Goal: Transaction & Acquisition: Purchase product/service

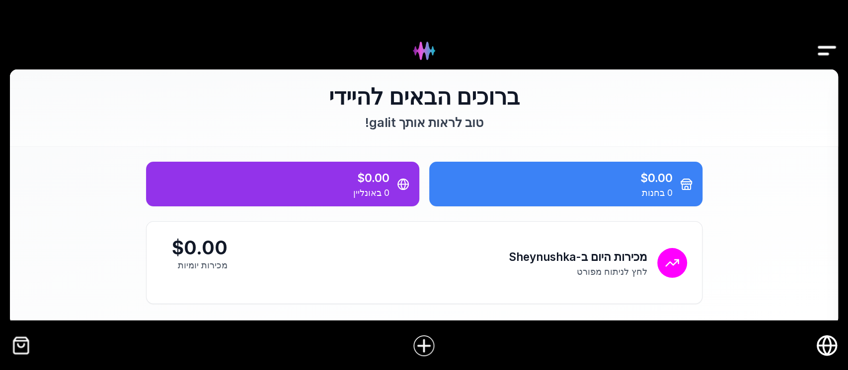
click at [828, 46] on img "Drawer" at bounding box center [826, 51] width 22 height 38
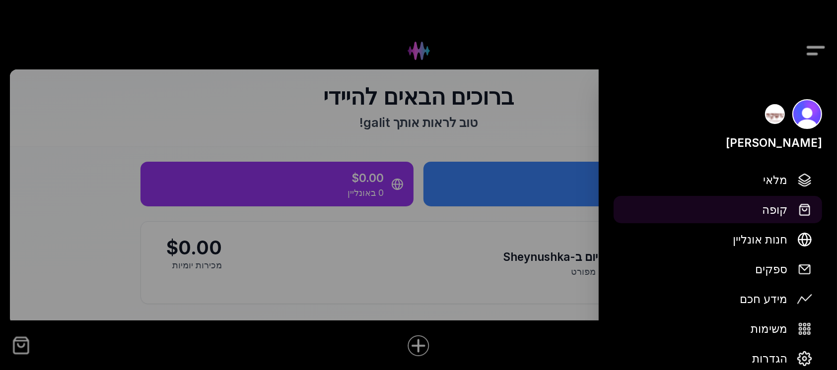
click at [775, 207] on span "קופה" at bounding box center [774, 209] width 25 height 17
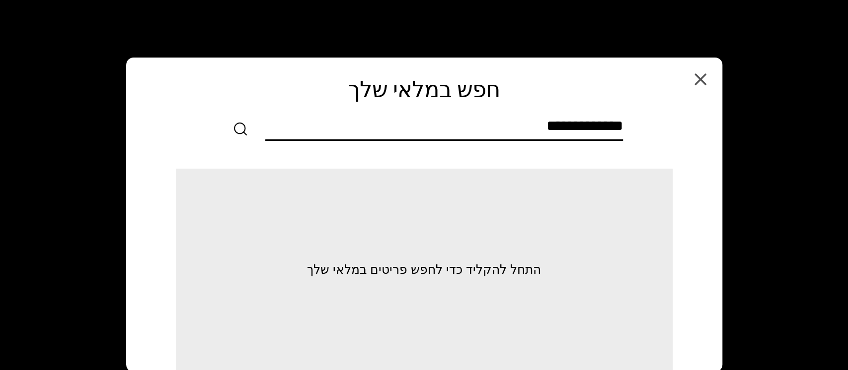
click at [603, 131] on input "text" at bounding box center [444, 128] width 358 height 22
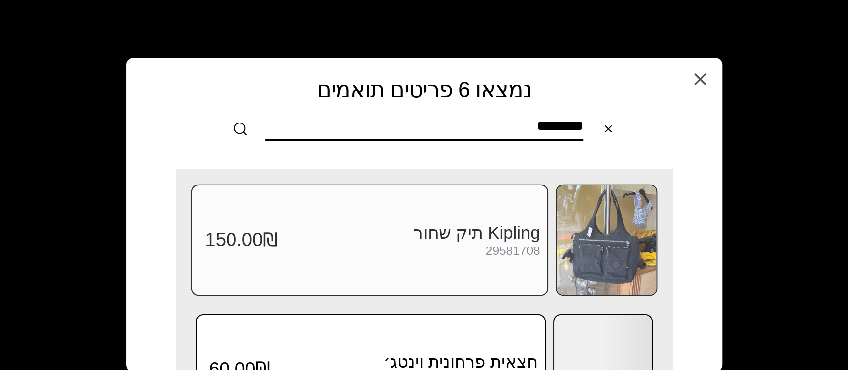
scroll to position [66, 0]
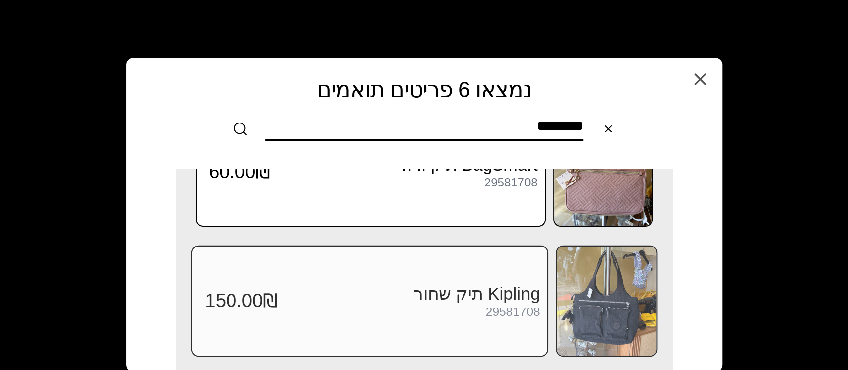
type input "********"
click at [601, 312] on img at bounding box center [606, 301] width 99 height 109
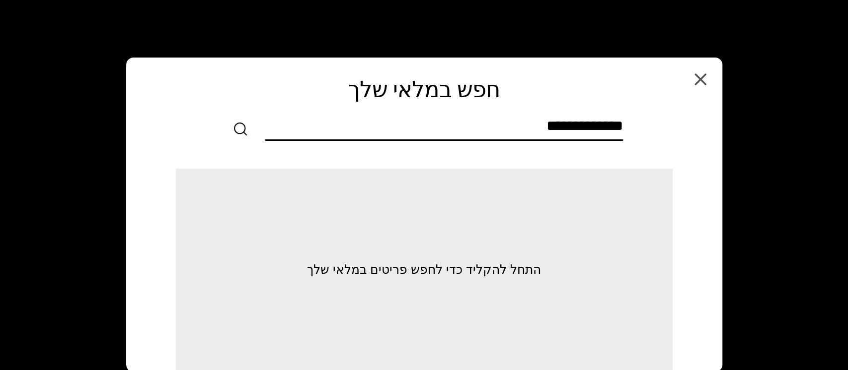
scroll to position [0, 0]
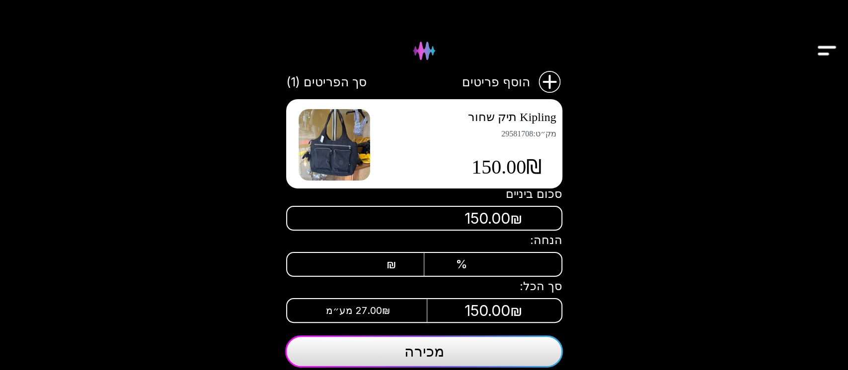
click at [438, 355] on span "מכירה" at bounding box center [424, 352] width 40 height 18
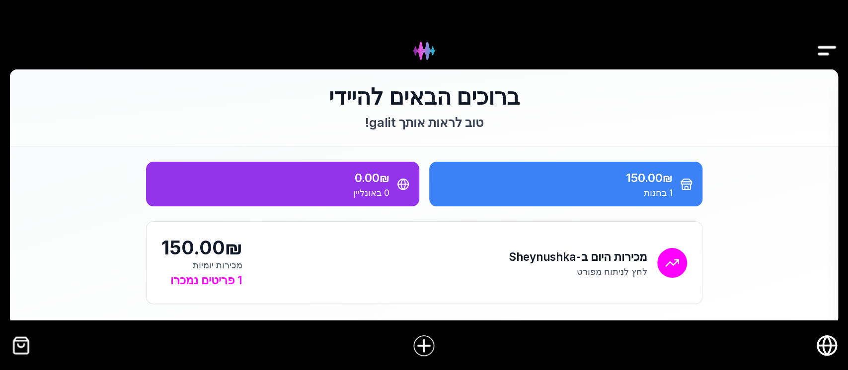
click at [835, 51] on img "Drawer" at bounding box center [826, 51] width 22 height 38
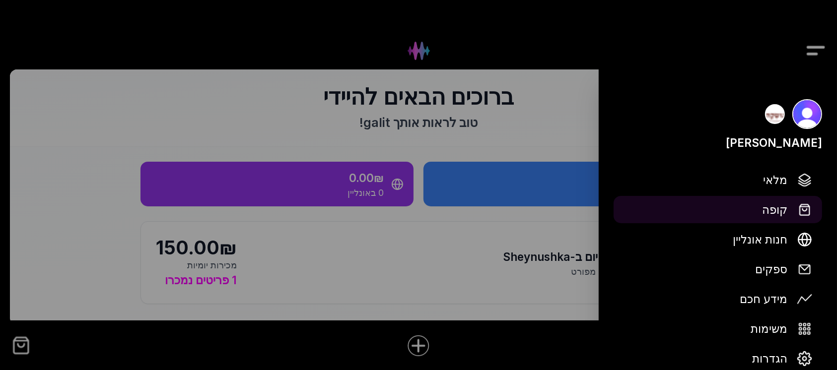
click at [773, 213] on span "קופה" at bounding box center [774, 209] width 25 height 17
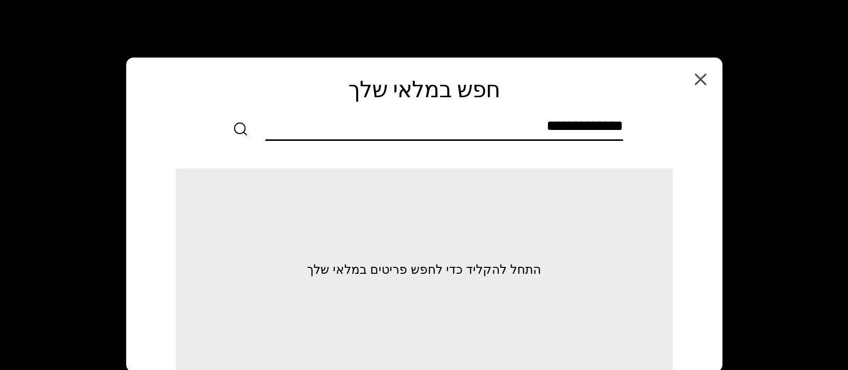
click at [557, 128] on input "text" at bounding box center [444, 128] width 358 height 22
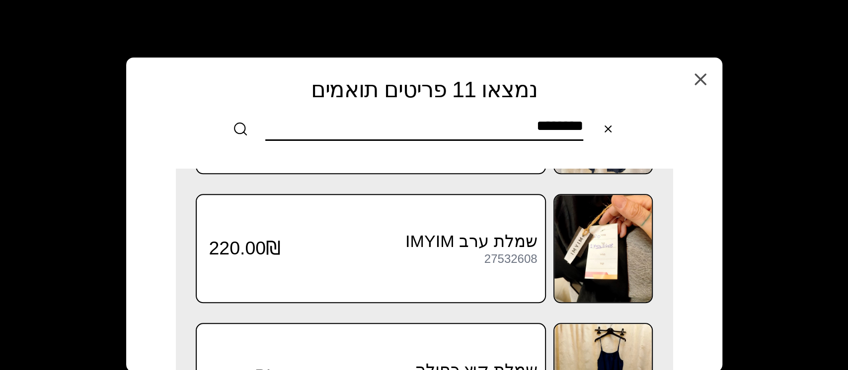
scroll to position [698, 0]
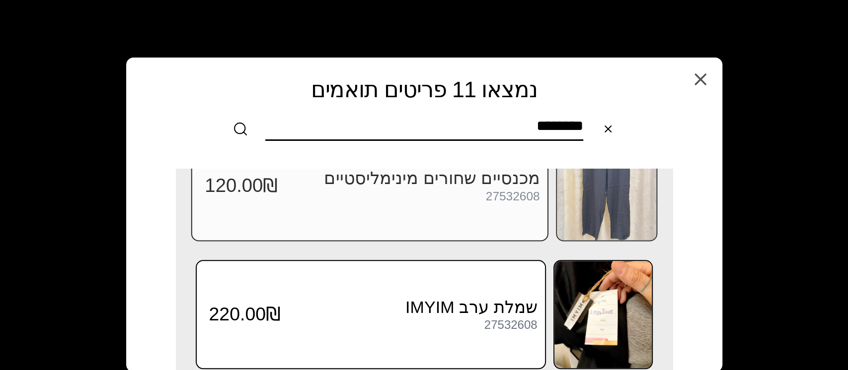
type input "********"
click at [618, 204] on img at bounding box center [606, 185] width 99 height 109
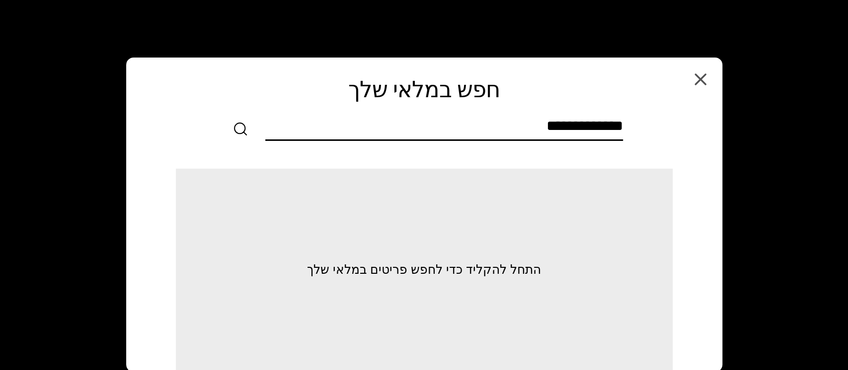
scroll to position [0, 0]
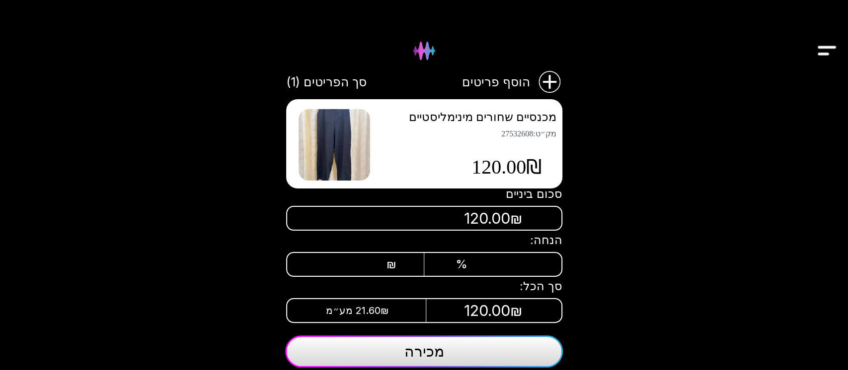
click at [438, 354] on span "מכירה" at bounding box center [424, 352] width 40 height 18
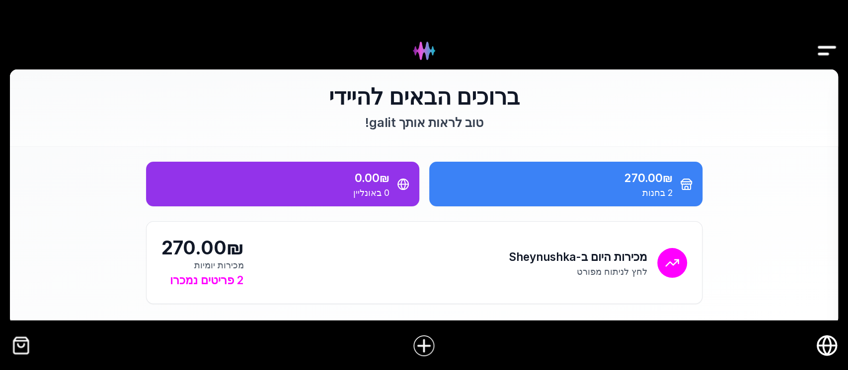
click at [826, 47] on img "Drawer" at bounding box center [826, 51] width 22 height 38
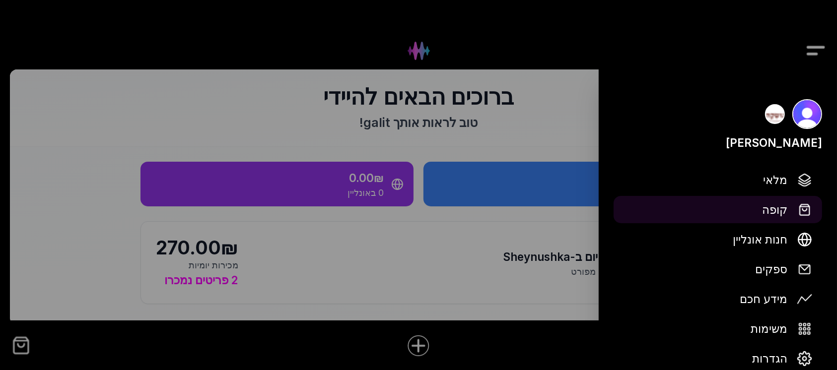
click at [778, 208] on span "קופה" at bounding box center [774, 209] width 25 height 17
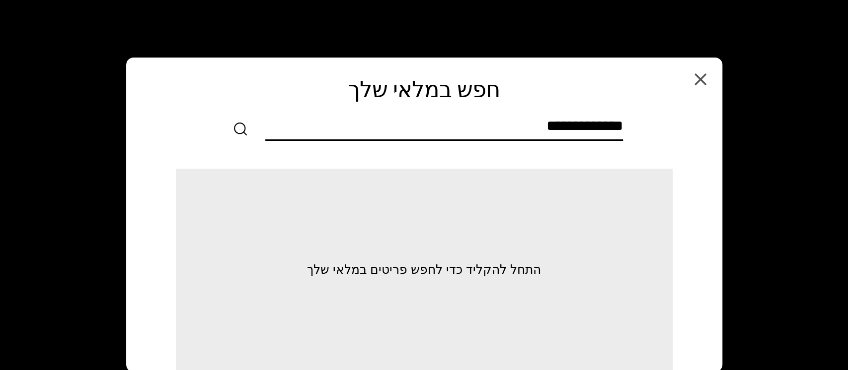
click at [596, 130] on input "text" at bounding box center [444, 128] width 358 height 22
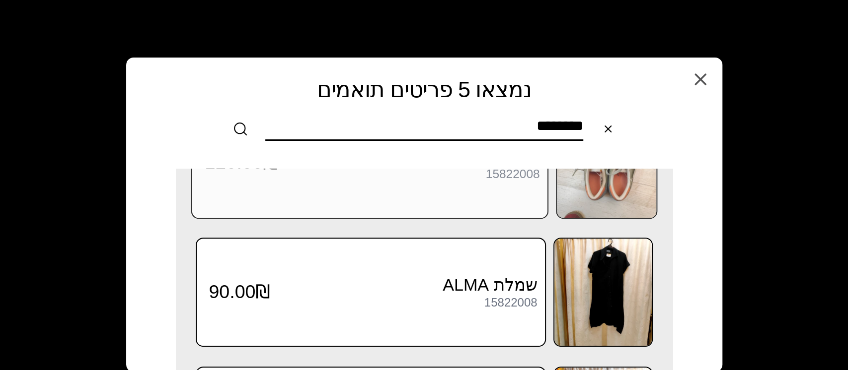
scroll to position [321, 0]
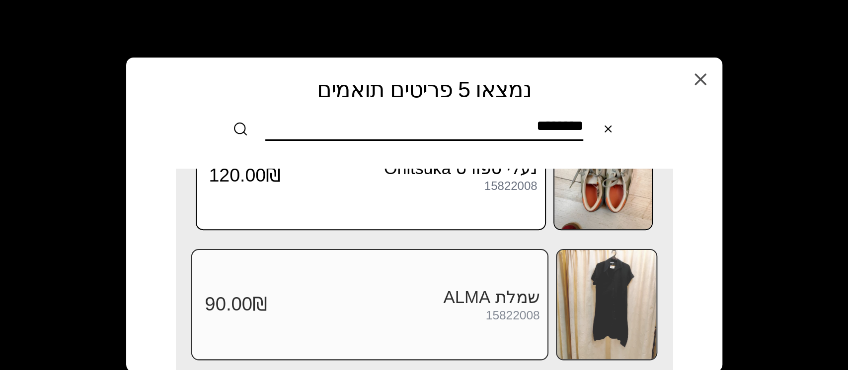
type input "********"
click at [605, 301] on img at bounding box center [606, 304] width 99 height 109
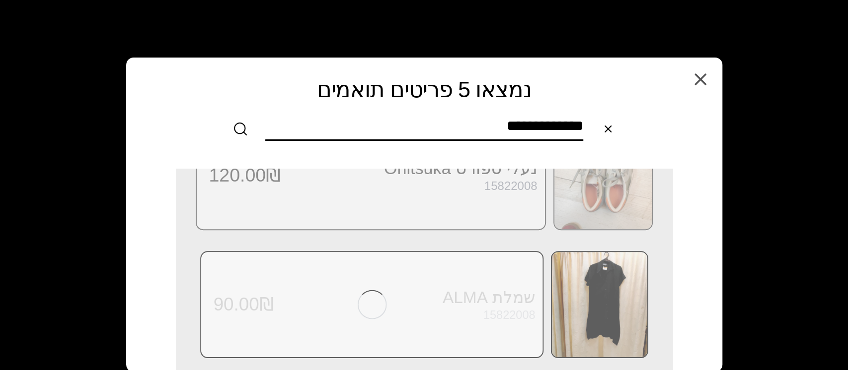
scroll to position [0, 0]
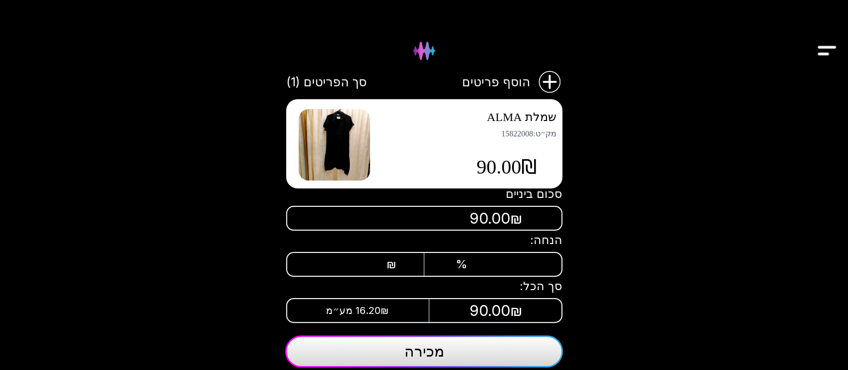
click at [390, 258] on span "₪" at bounding box center [391, 265] width 10 height 14
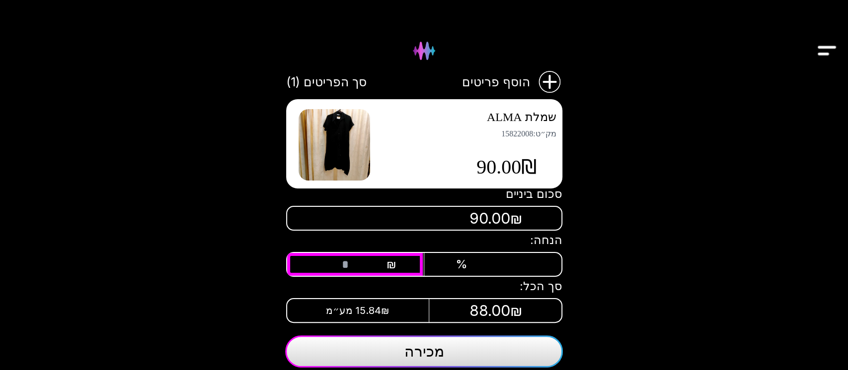
type input "**"
click at [426, 346] on span "מכירה" at bounding box center [424, 352] width 40 height 18
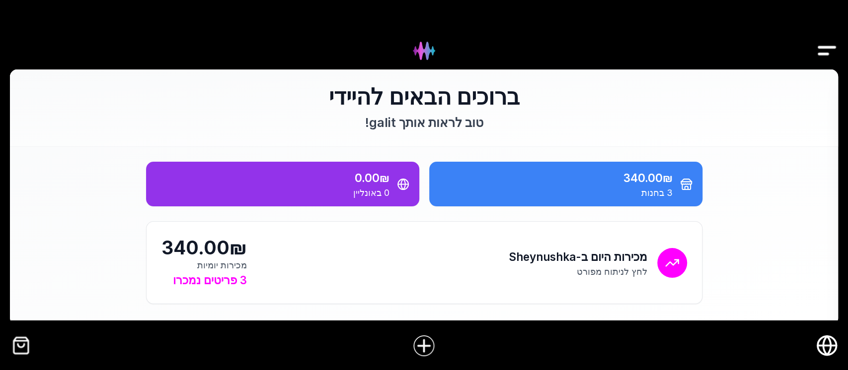
click at [823, 46] on img "Drawer" at bounding box center [826, 51] width 22 height 38
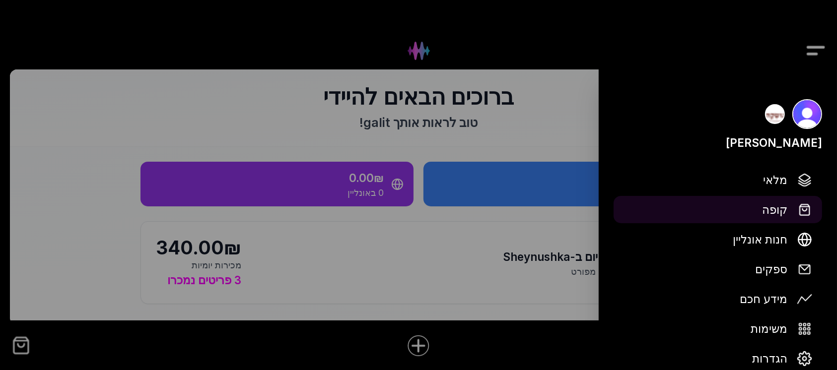
click at [779, 207] on span "קופה" at bounding box center [774, 209] width 25 height 17
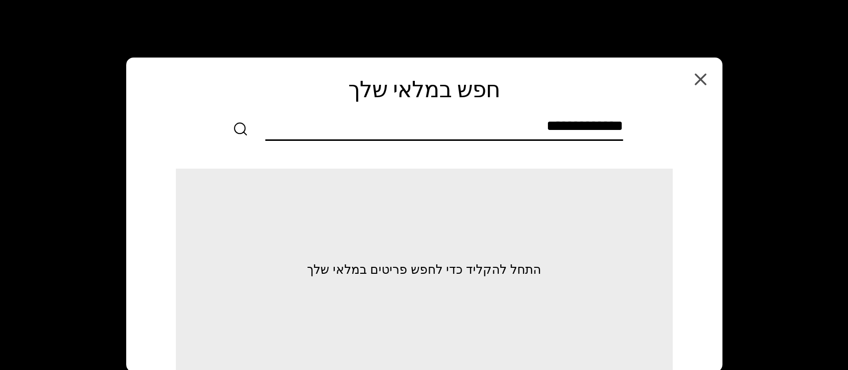
click at [546, 124] on input "text" at bounding box center [444, 128] width 358 height 22
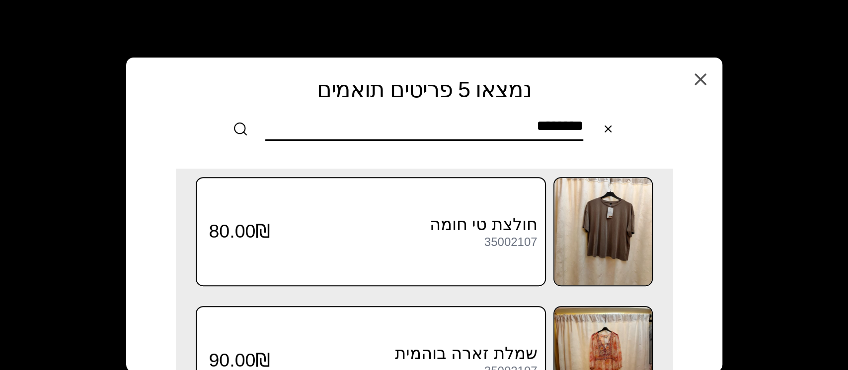
scroll to position [321, 0]
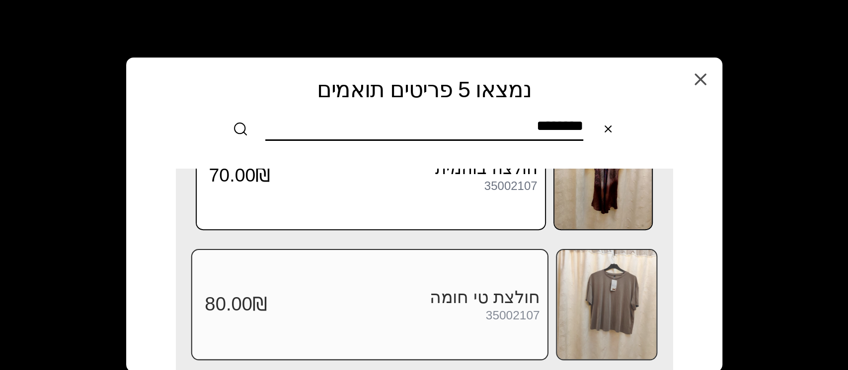
type input "********"
click at [604, 306] on img at bounding box center [606, 304] width 99 height 109
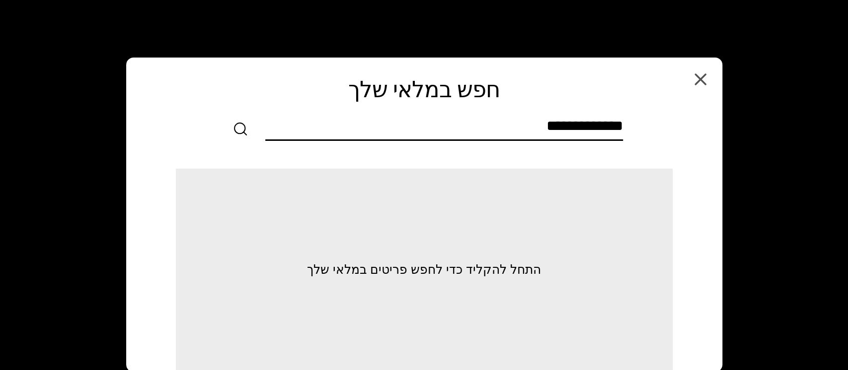
scroll to position [0, 0]
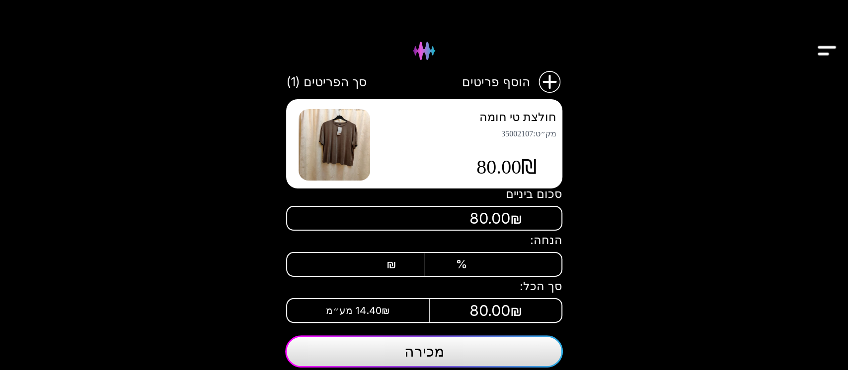
click at [381, 258] on div "₪" at bounding box center [365, 265] width 62 height 14
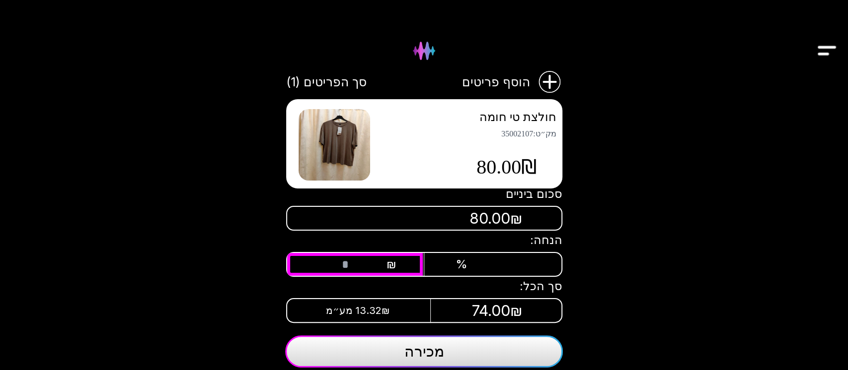
type input "**"
click at [398, 353] on button "מכירה" at bounding box center [424, 352] width 278 height 32
